Goal: Task Accomplishment & Management: Manage account settings

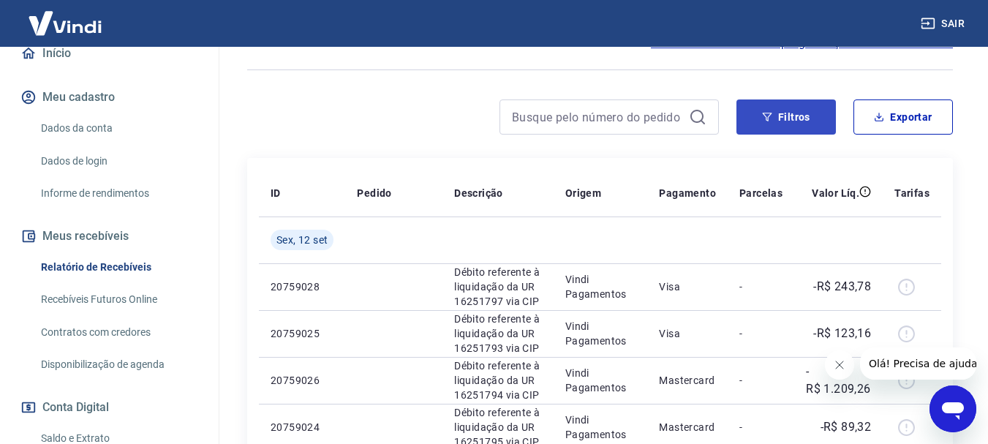
scroll to position [146, 0]
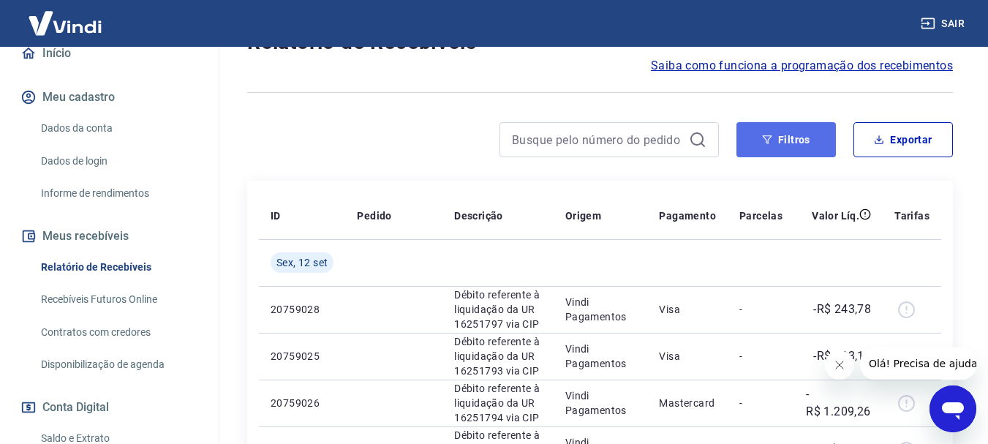
click at [821, 132] on button "Filtros" at bounding box center [786, 139] width 99 height 35
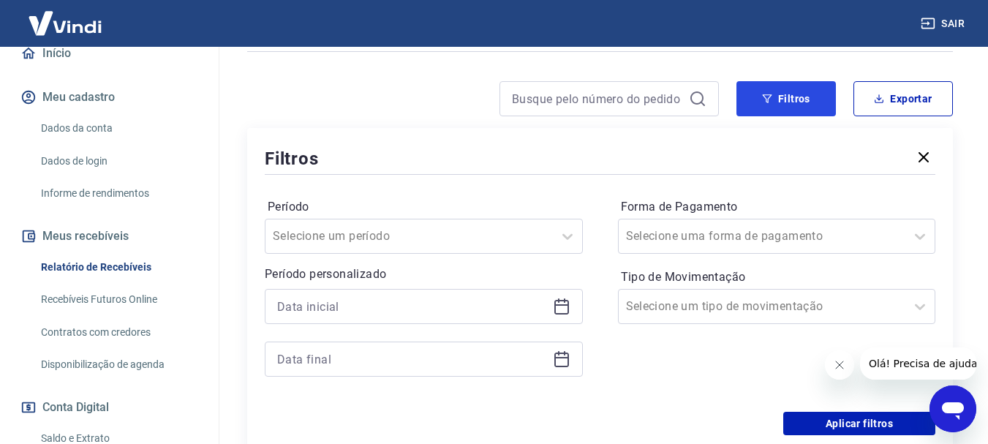
scroll to position [219, 0]
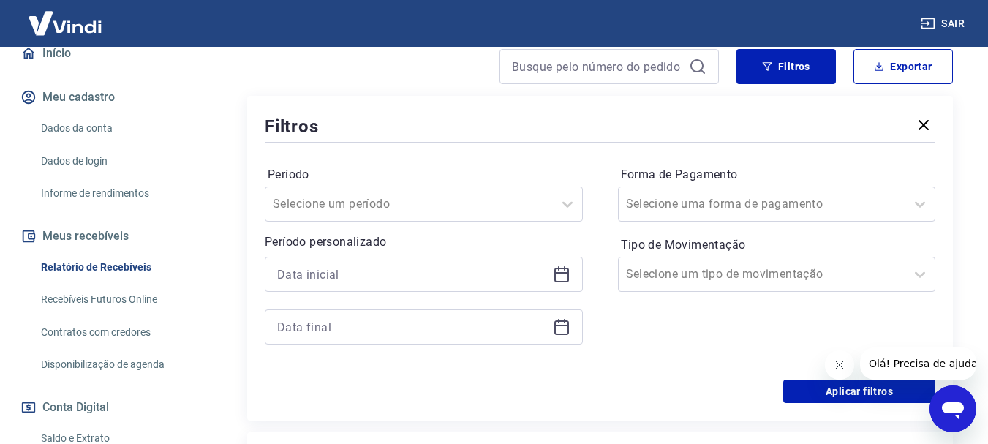
click at [565, 277] on icon at bounding box center [562, 275] width 18 height 18
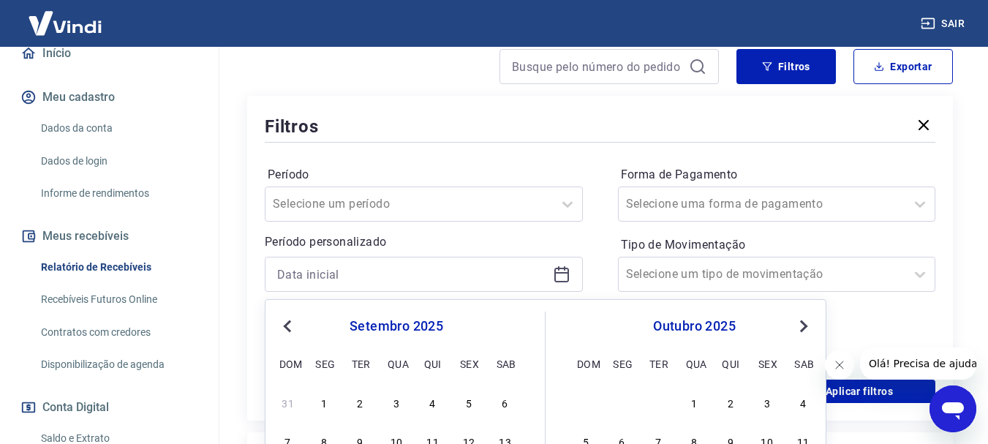
click at [289, 326] on span "Previous Month" at bounding box center [289, 326] width 0 height 17
click at [461, 402] on div "1" at bounding box center [469, 403] width 18 height 18
click at [471, 405] on div "Filtros Período Selecione um período Período personalizado agosto 2025 Previous…" at bounding box center [600, 258] width 706 height 325
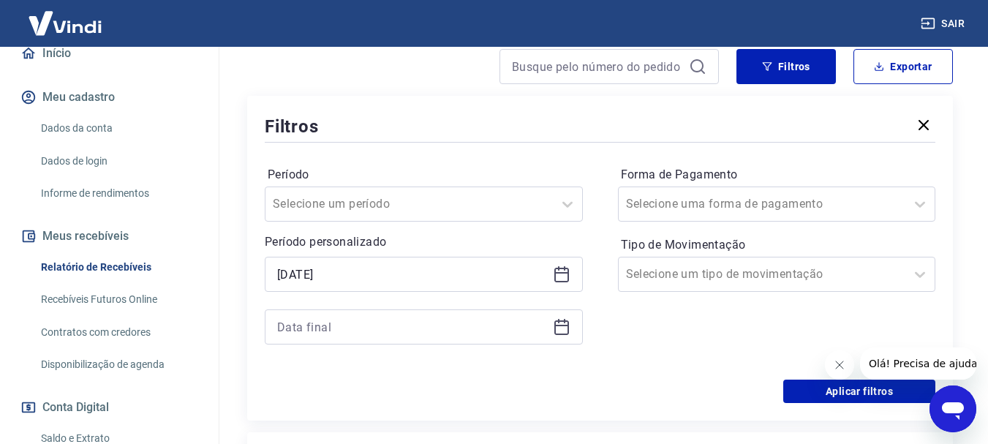
type input "01/08/2025"
click at [560, 331] on icon at bounding box center [562, 327] width 18 height 18
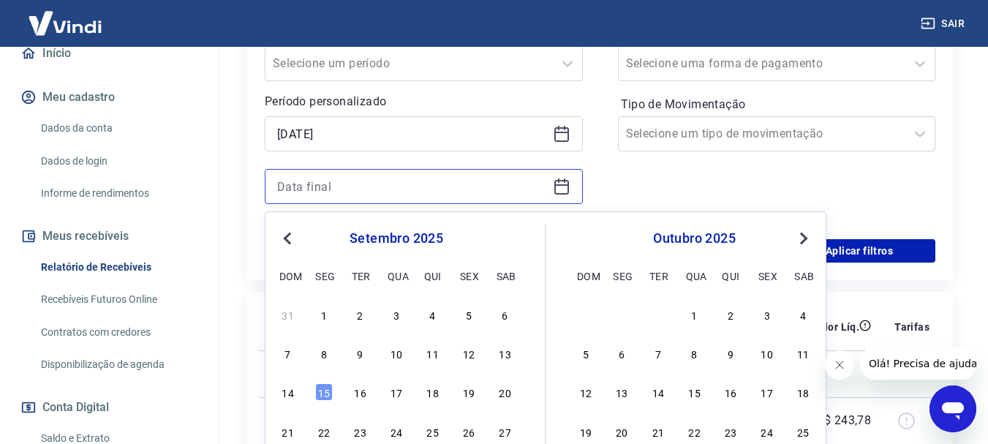
scroll to position [366, 0]
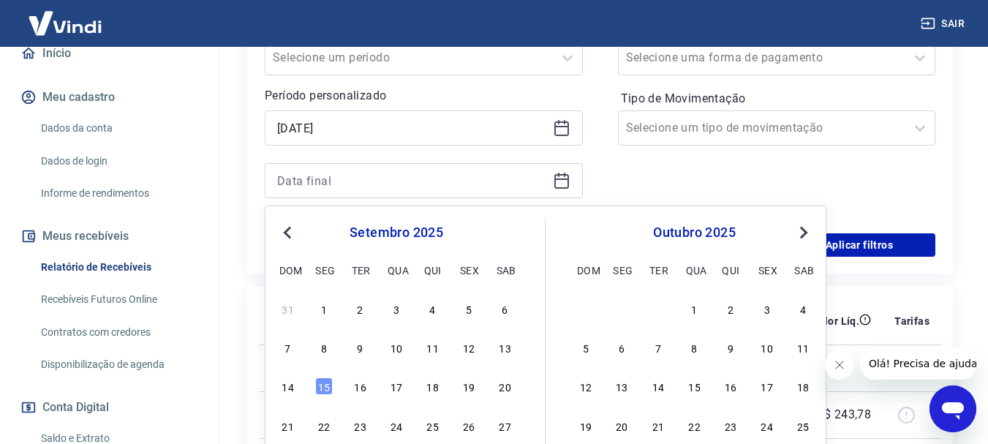
click at [294, 236] on button "Previous Month" at bounding box center [288, 233] width 18 height 18
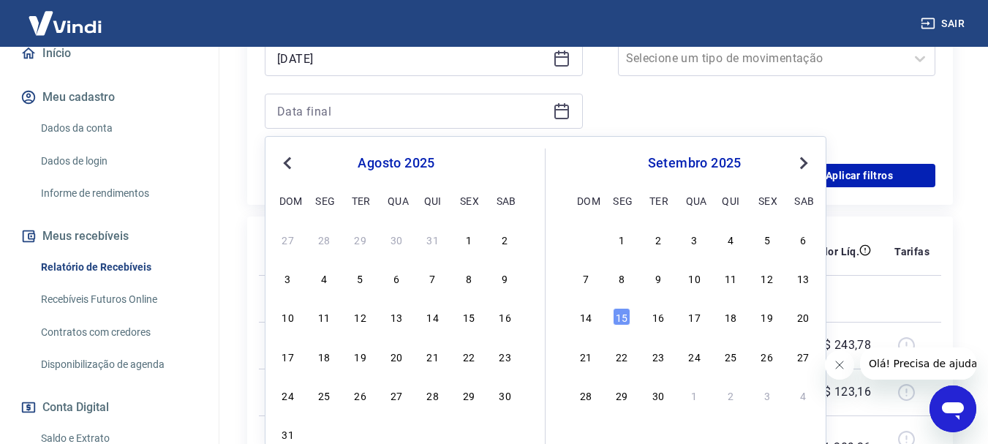
scroll to position [439, 0]
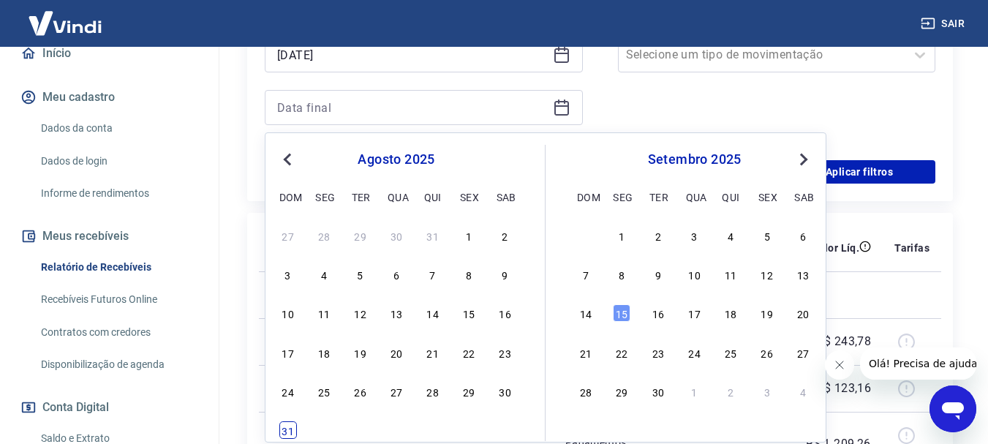
click at [286, 421] on div "31" at bounding box center [288, 430] width 18 height 18
type input "31/08/2025"
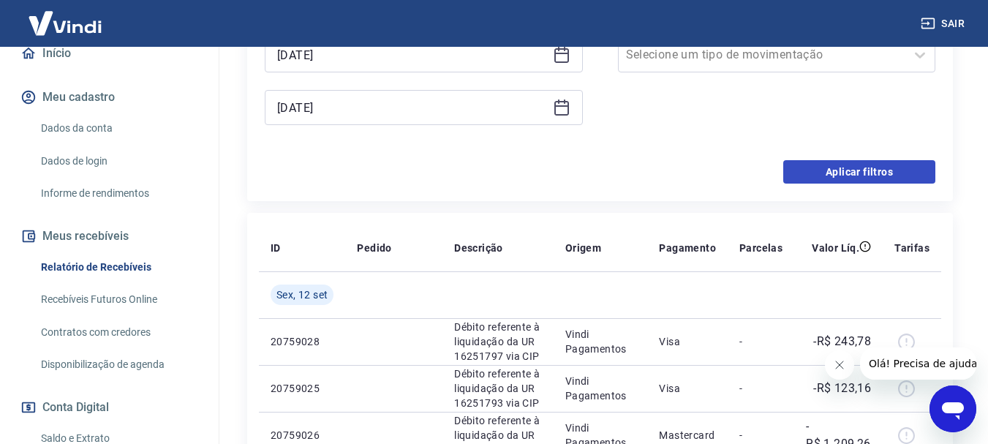
scroll to position [366, 0]
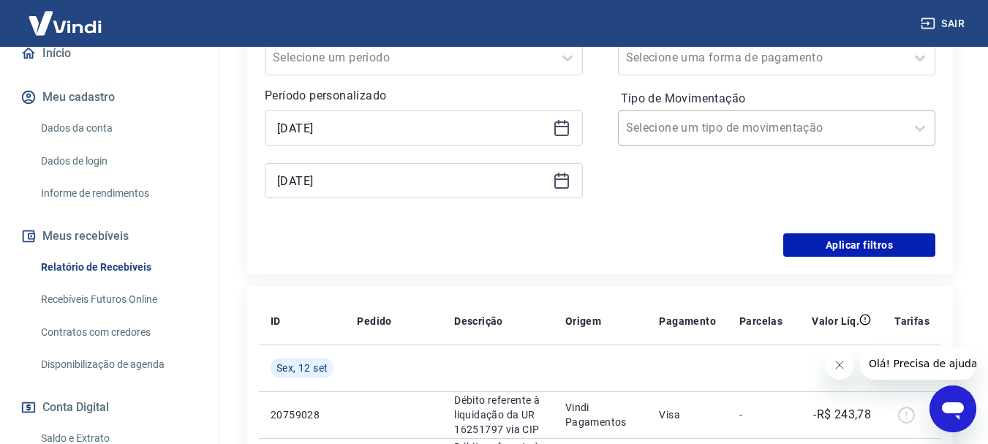
click at [855, 130] on div at bounding box center [762, 128] width 273 height 20
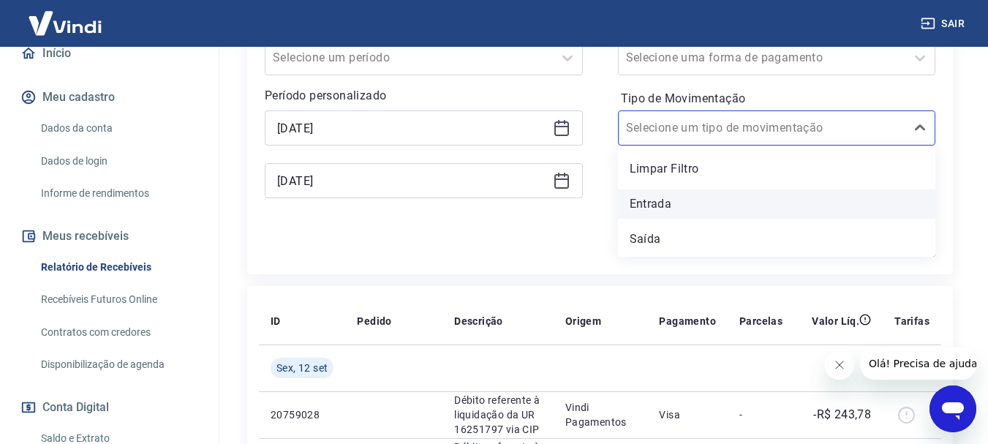
click at [778, 195] on div "Entrada" at bounding box center [777, 203] width 318 height 29
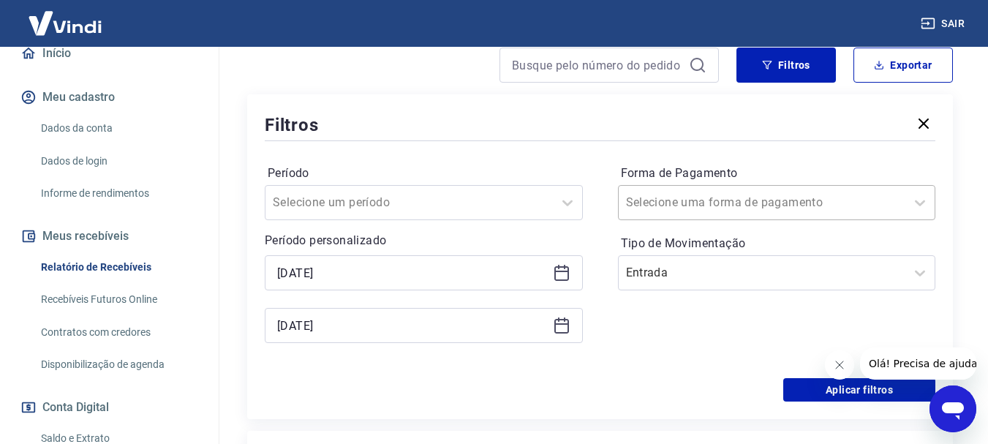
scroll to position [219, 0]
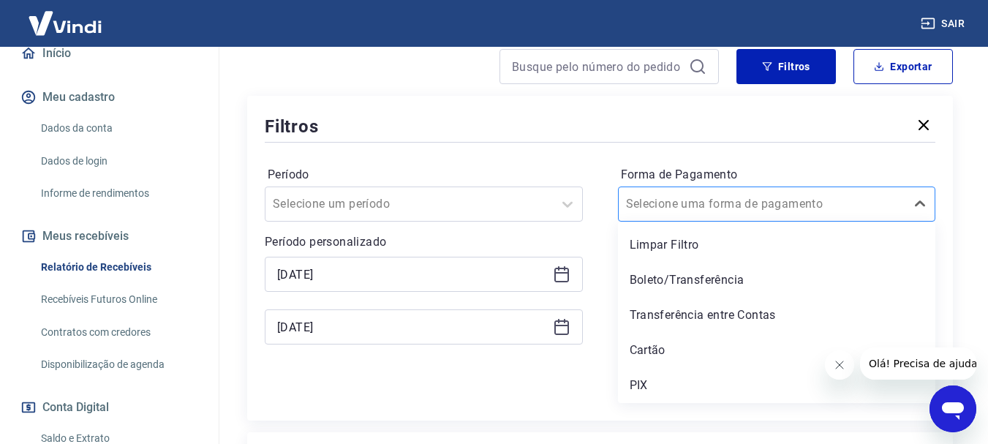
click at [863, 201] on div at bounding box center [762, 204] width 273 height 20
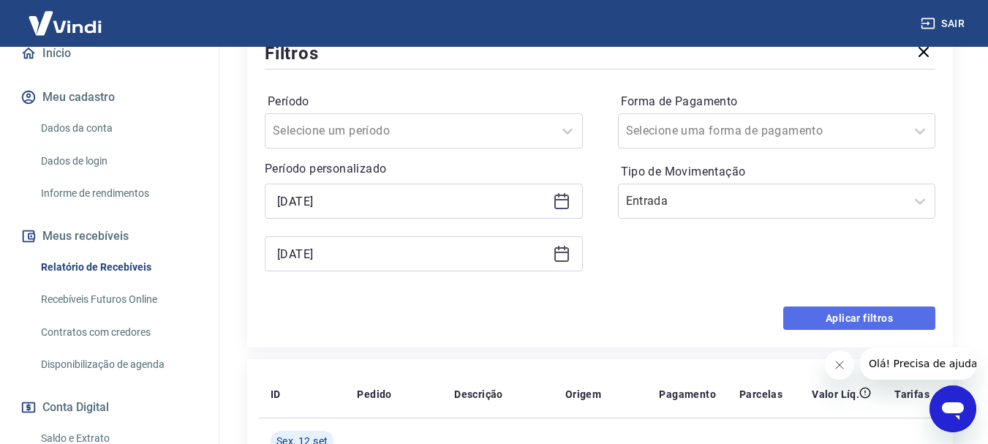
click at [880, 318] on button "Aplicar filtros" at bounding box center [860, 318] width 152 height 23
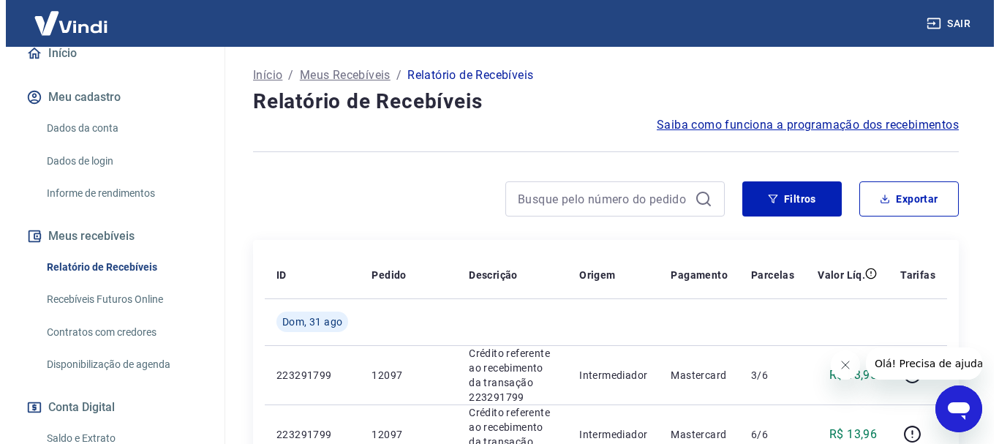
scroll to position [73, 0]
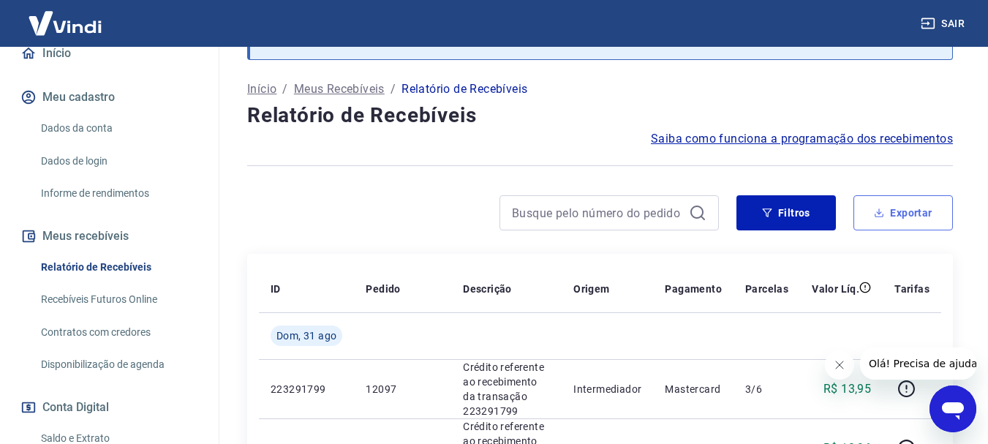
click at [899, 218] on button "Exportar" at bounding box center [903, 212] width 99 height 35
type input "01/08/2025"
type input "31/08/2025"
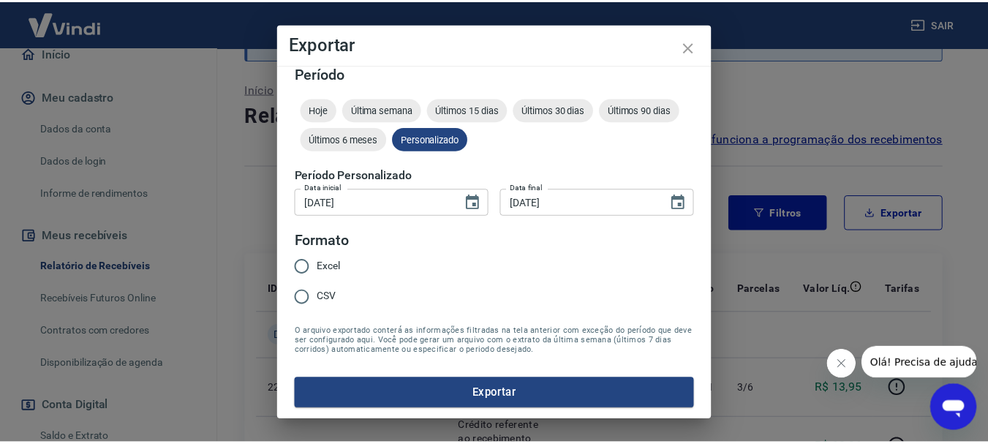
scroll to position [12, 0]
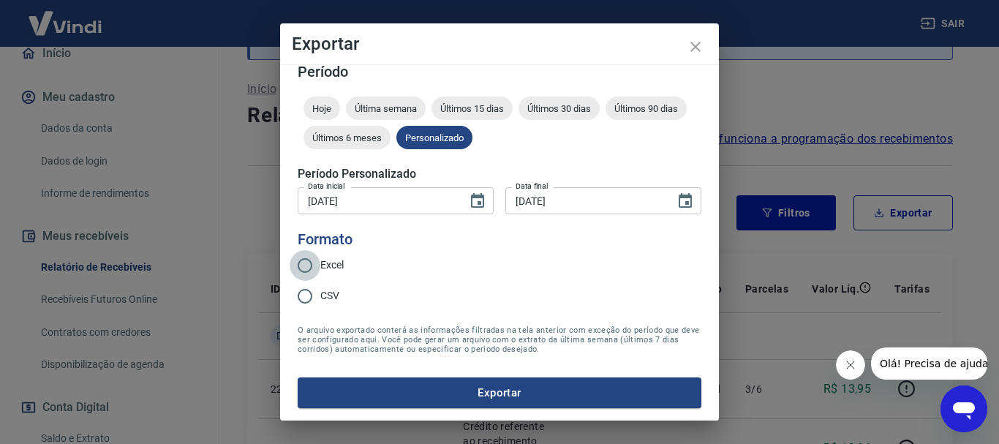
drag, startPoint x: 296, startPoint y: 268, endPoint x: 325, endPoint y: 294, distance: 39.4
click at [296, 267] on input "Excel" at bounding box center [305, 265] width 31 height 31
radio input "true"
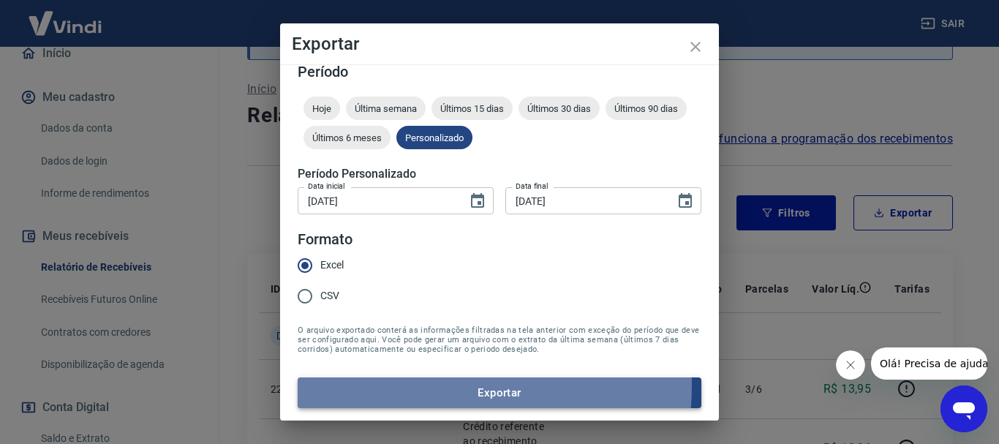
click at [400, 386] on button "Exportar" at bounding box center [500, 393] width 404 height 31
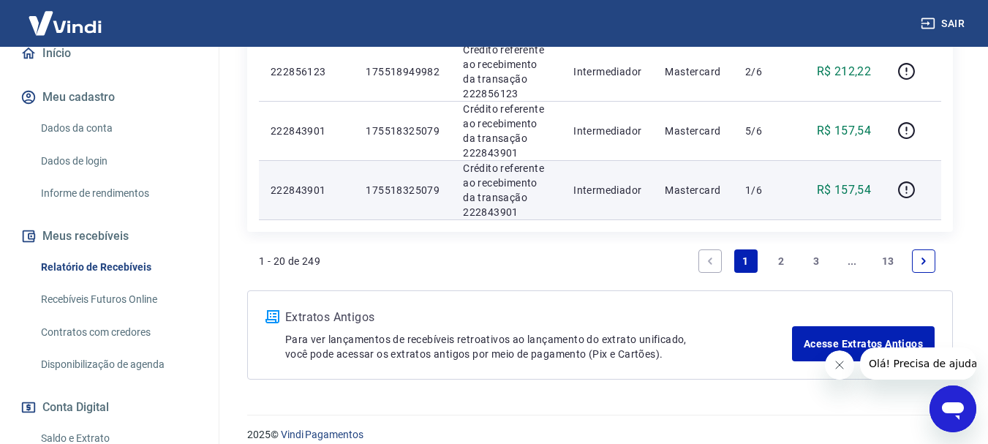
scroll to position [1508, 0]
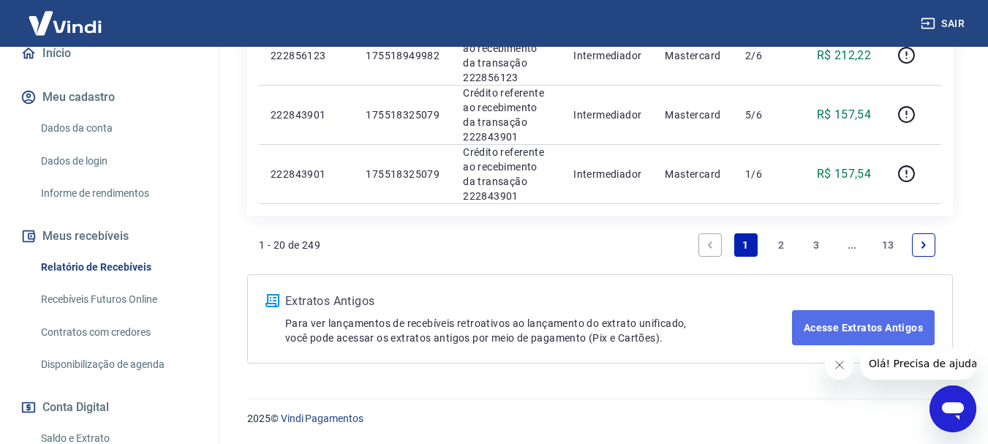
click at [888, 328] on link "Acesse Extratos Antigos" at bounding box center [863, 327] width 143 height 35
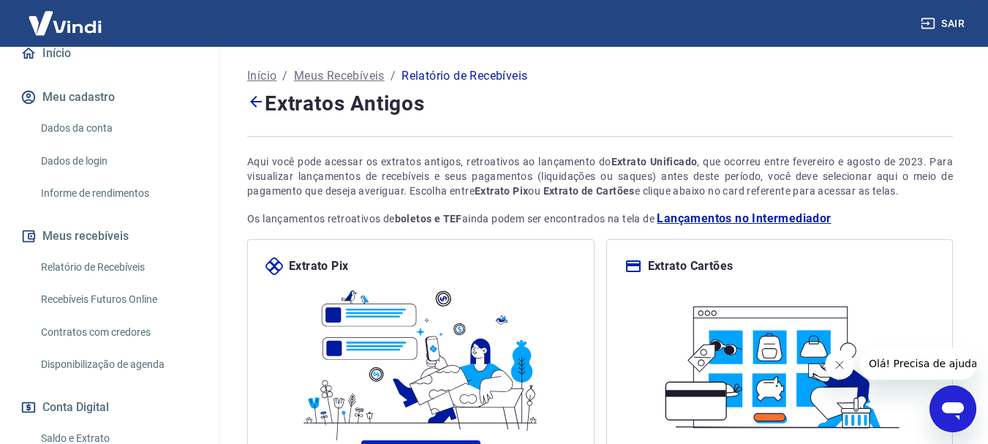
scroll to position [146, 0]
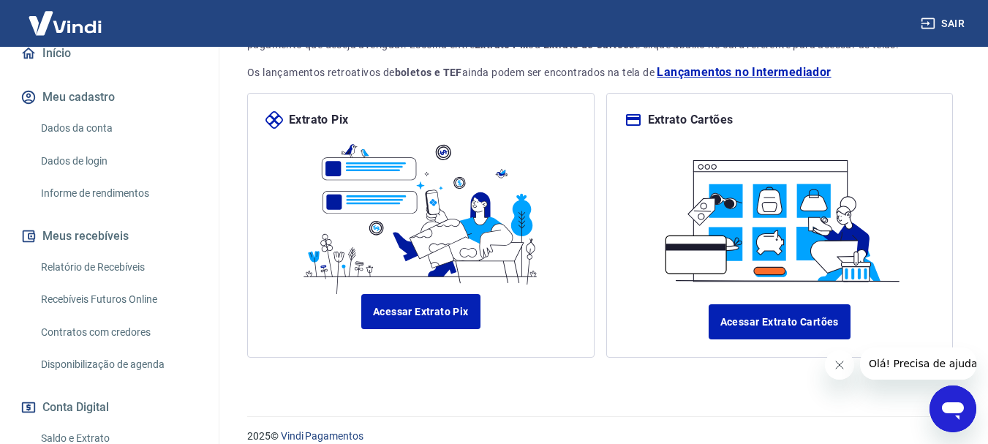
click at [108, 282] on link "Relatório de Recebíveis" at bounding box center [118, 267] width 166 height 30
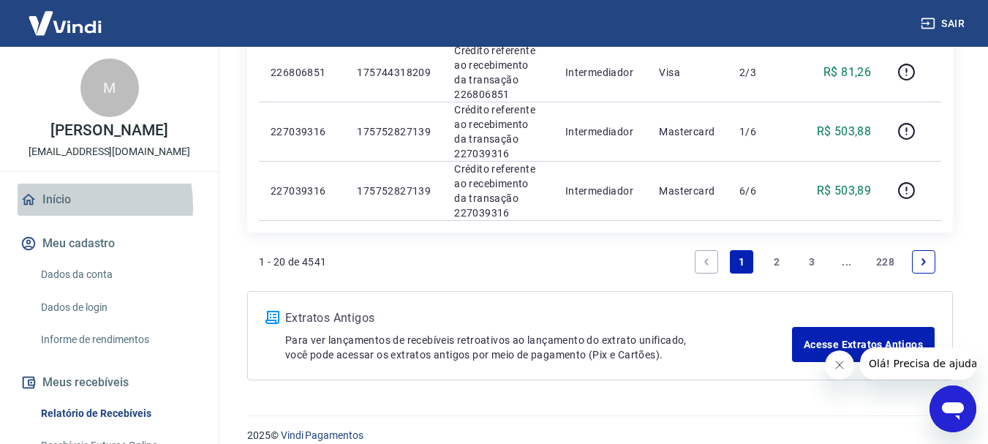
click at [53, 216] on link "Início" at bounding box center [110, 200] width 184 height 32
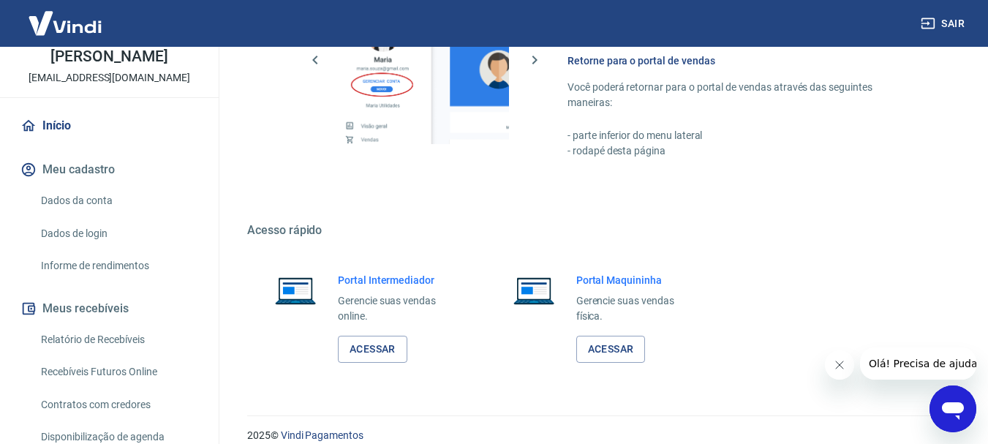
scroll to position [146, 0]
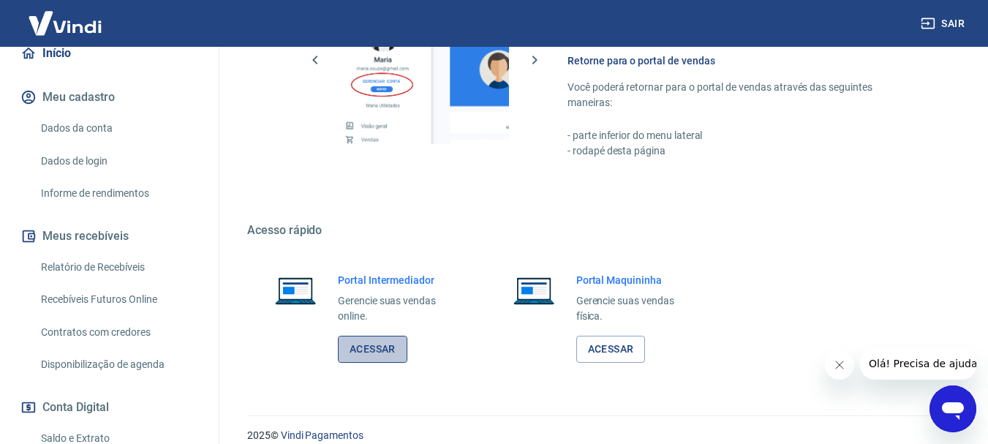
click at [404, 349] on link "Acessar" at bounding box center [373, 349] width 70 height 27
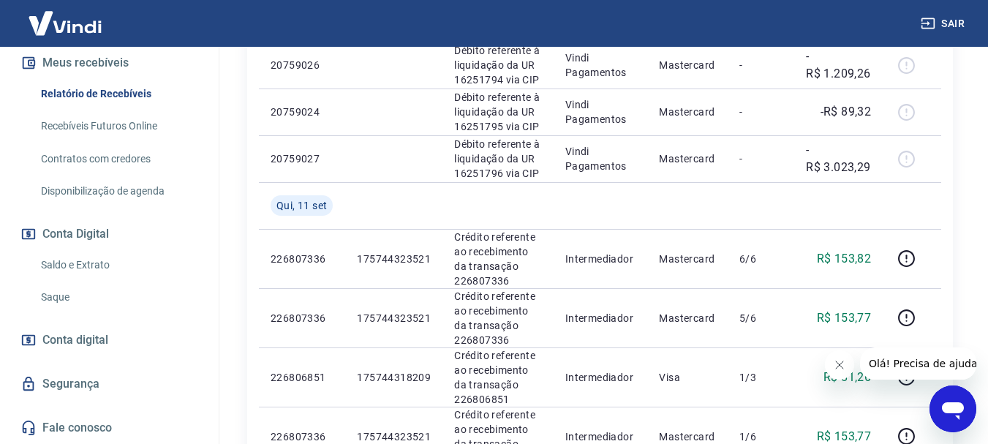
scroll to position [512, 0]
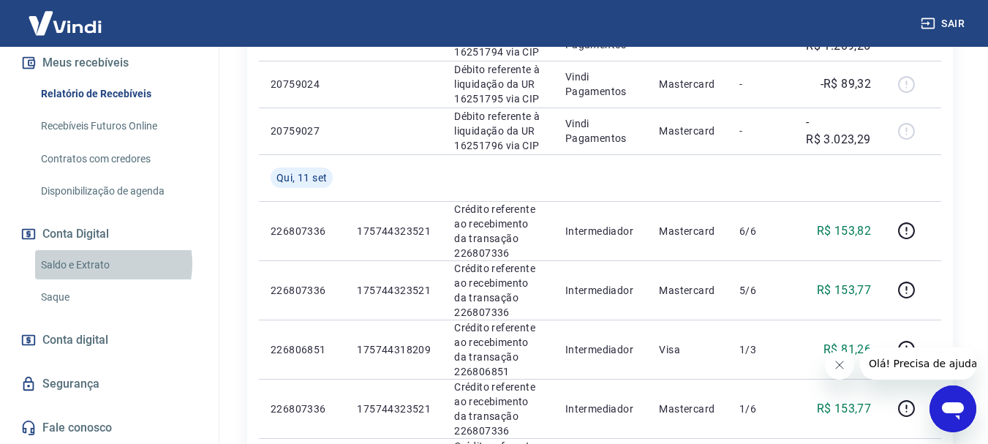
click at [102, 263] on link "Saldo e Extrato" at bounding box center [118, 265] width 166 height 30
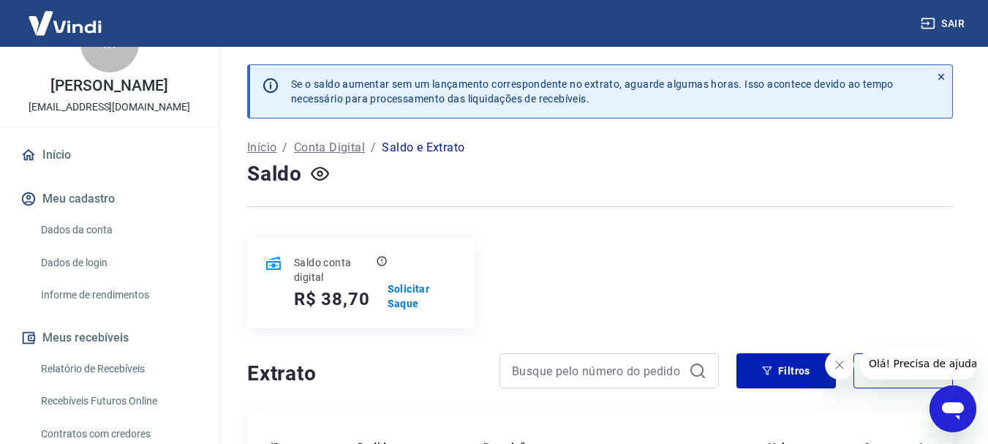
scroll to position [42, 0]
